Goal: Information Seeking & Learning: Learn about a topic

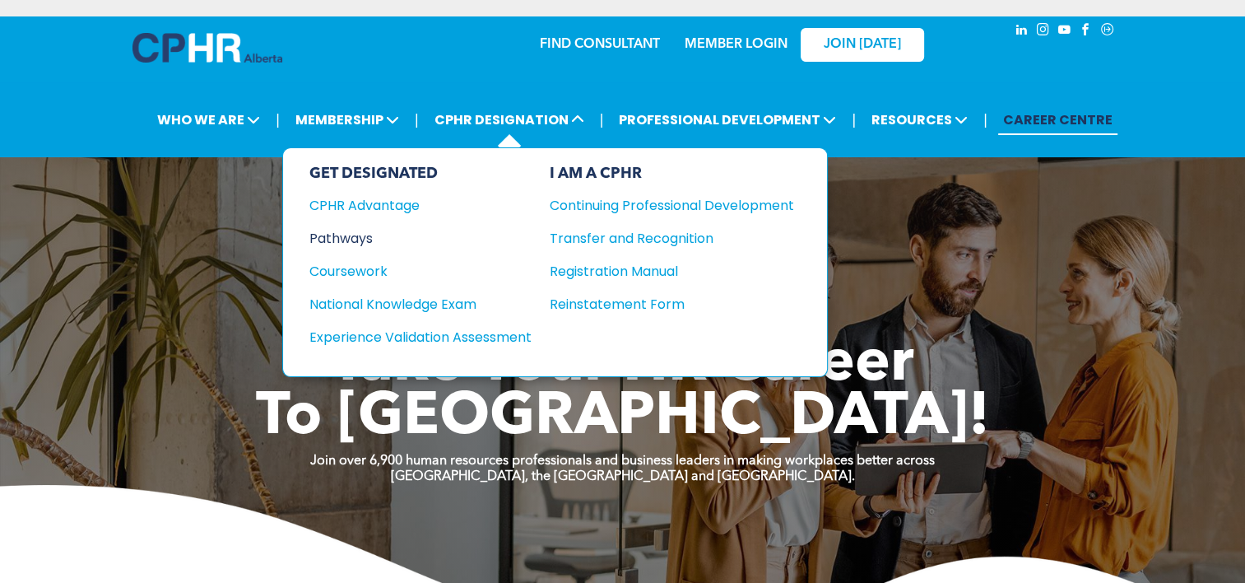
click at [346, 230] on div "Pathways" at bounding box center [409, 238] width 200 height 21
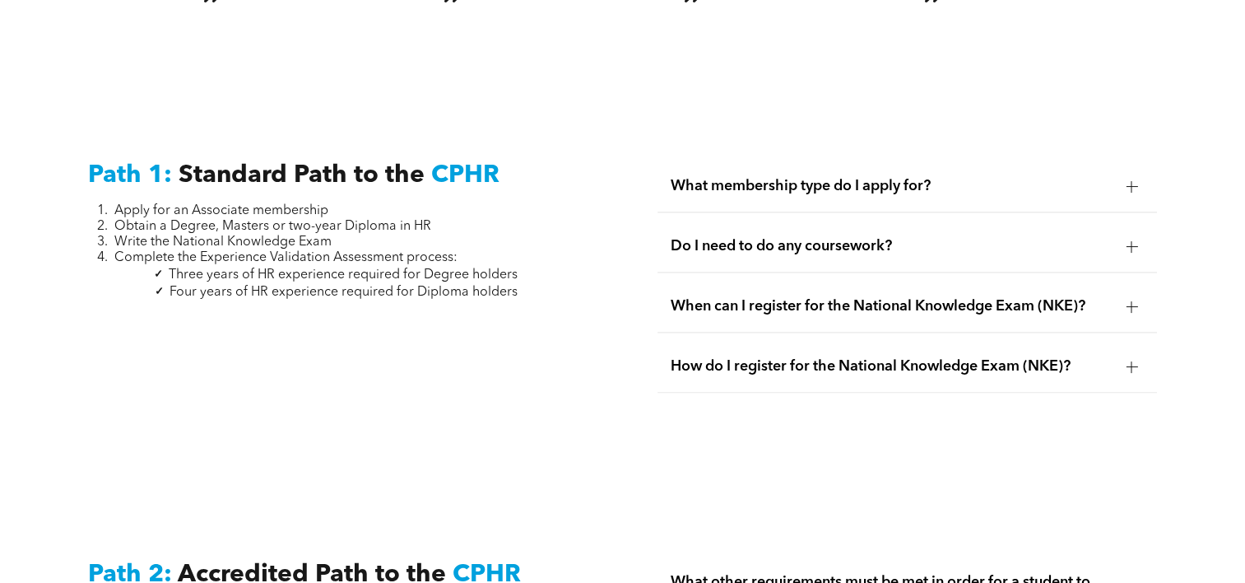
scroll to position [1892, 0]
